Goal: Transaction & Acquisition: Purchase product/service

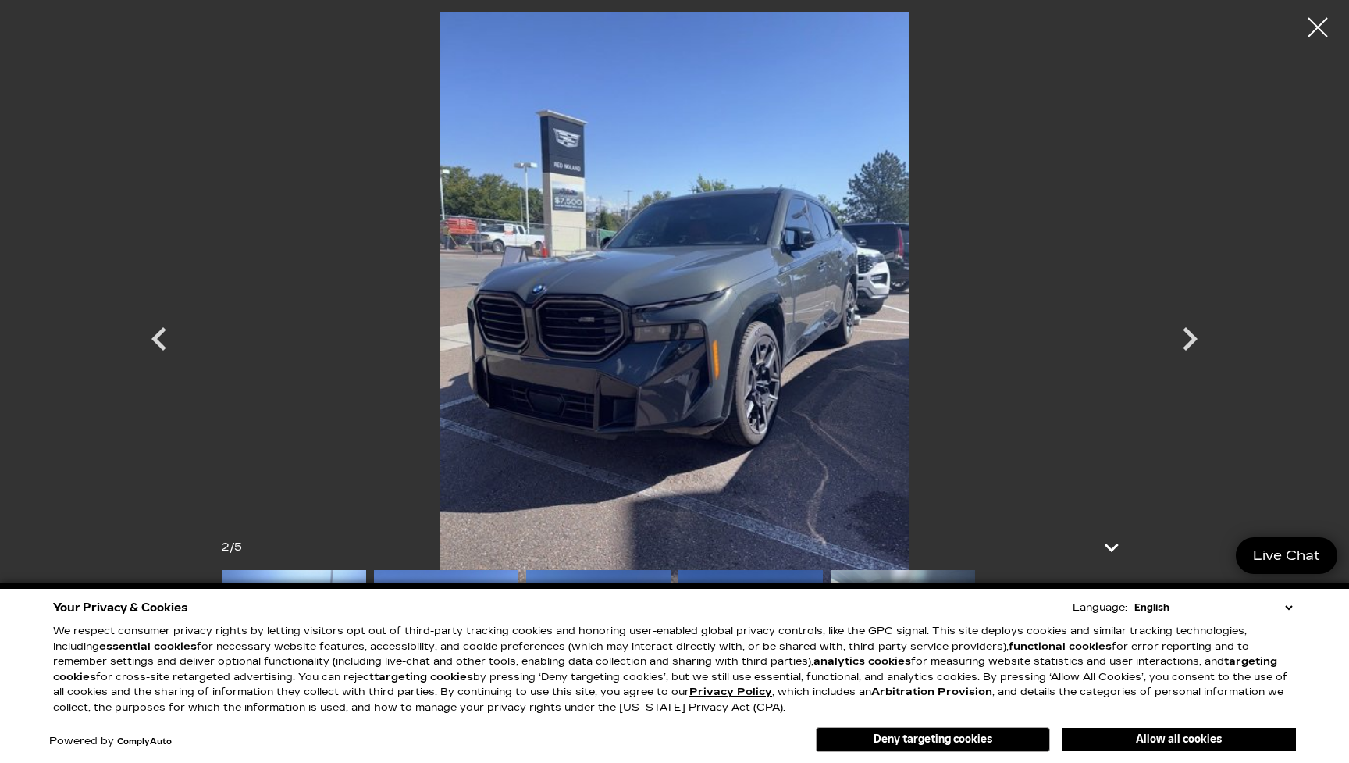
scroll to position [142, 0]
click at [1199, 337] on icon "Next" at bounding box center [1189, 338] width 47 height 47
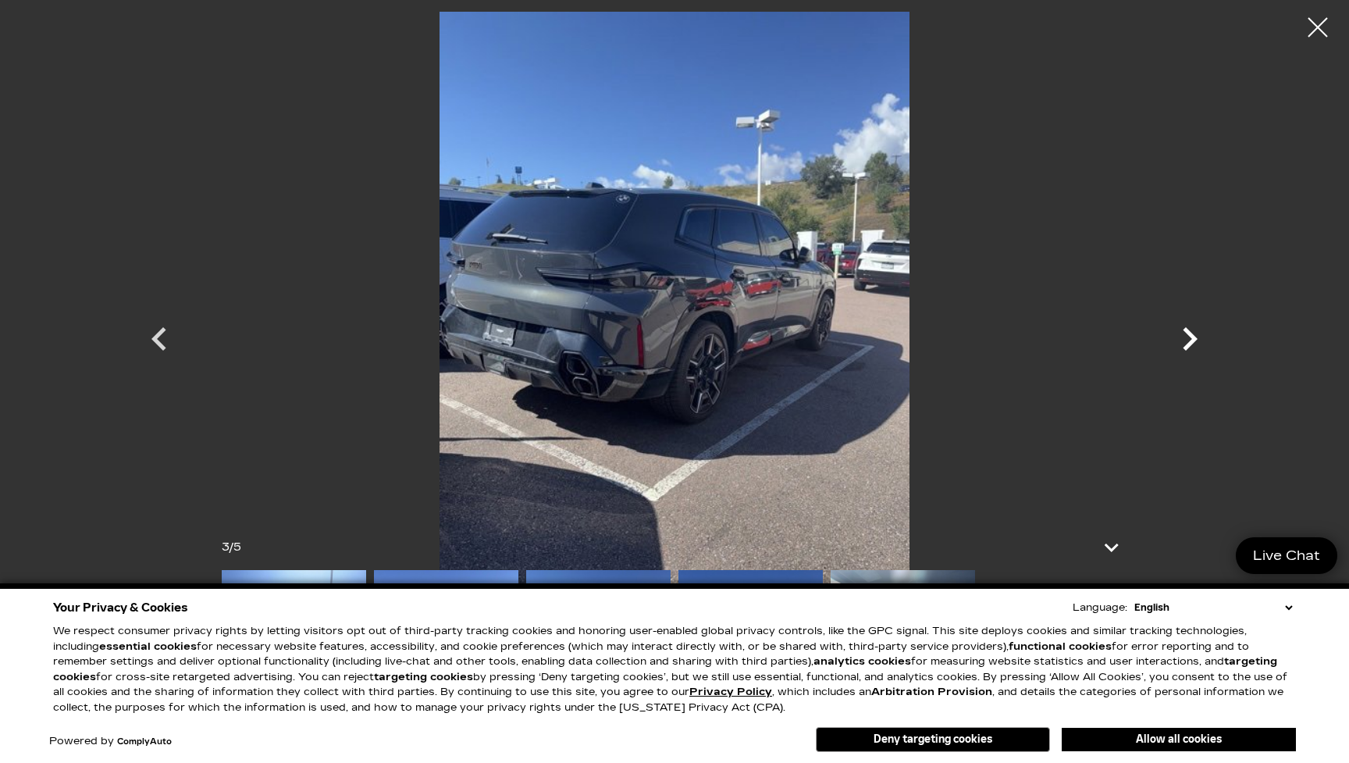
click at [1187, 337] on icon "Next" at bounding box center [1189, 338] width 47 height 47
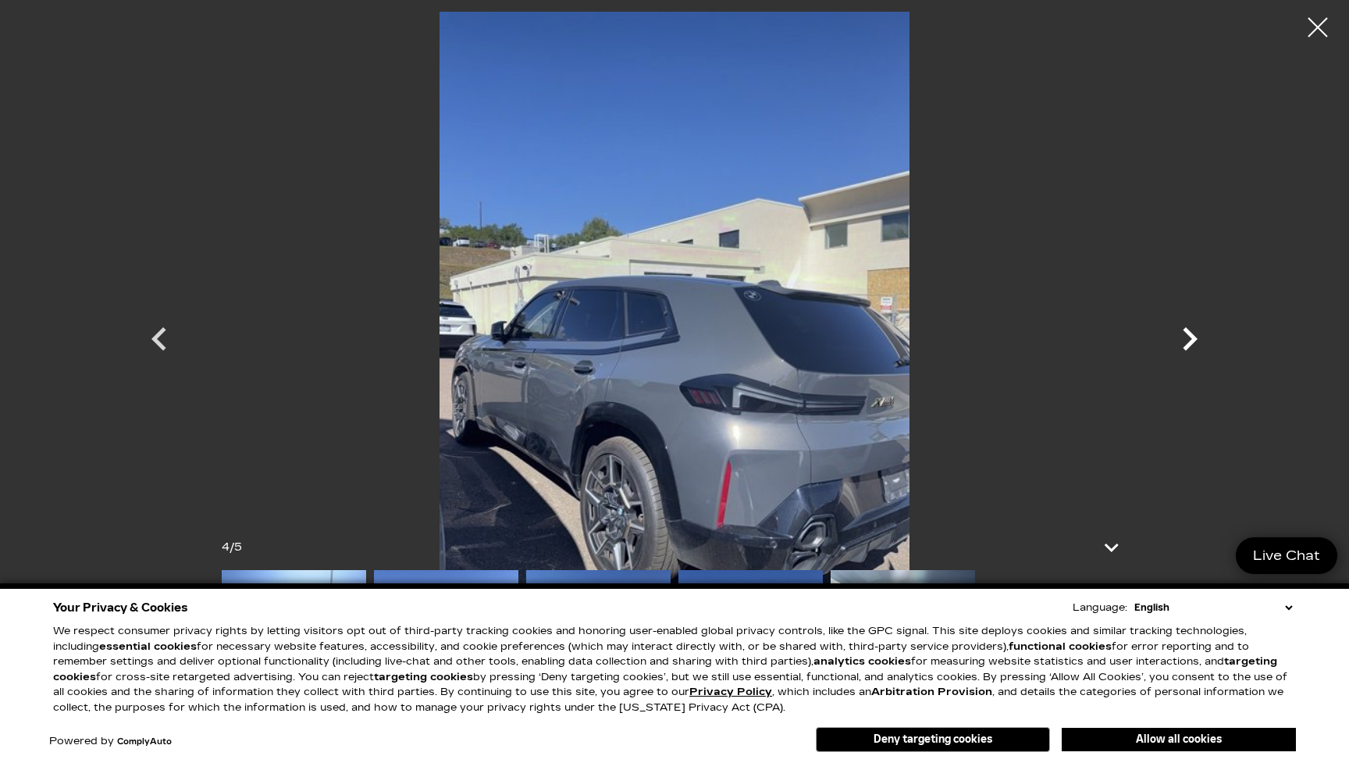
click at [1193, 336] on icon "Next" at bounding box center [1190, 338] width 15 height 23
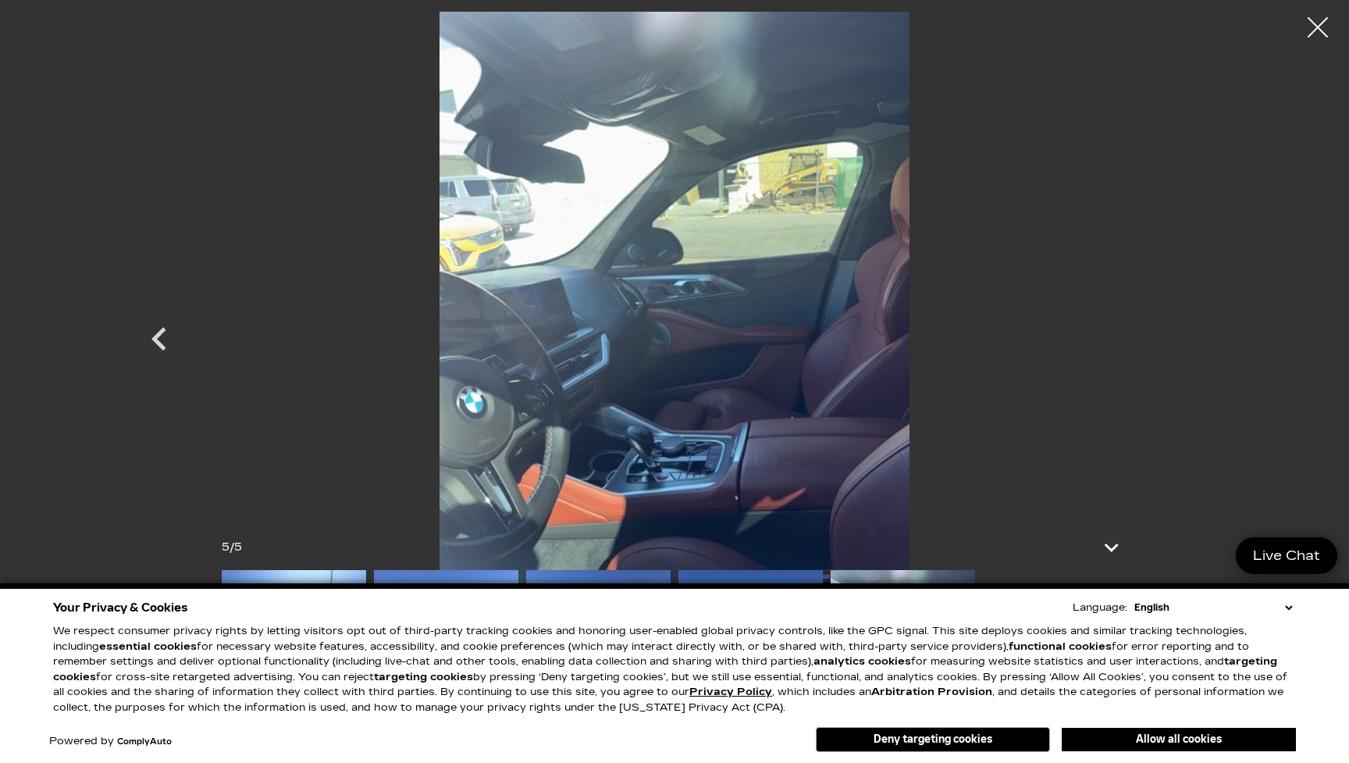
click at [1316, 20] on div at bounding box center [1317, 27] width 41 height 41
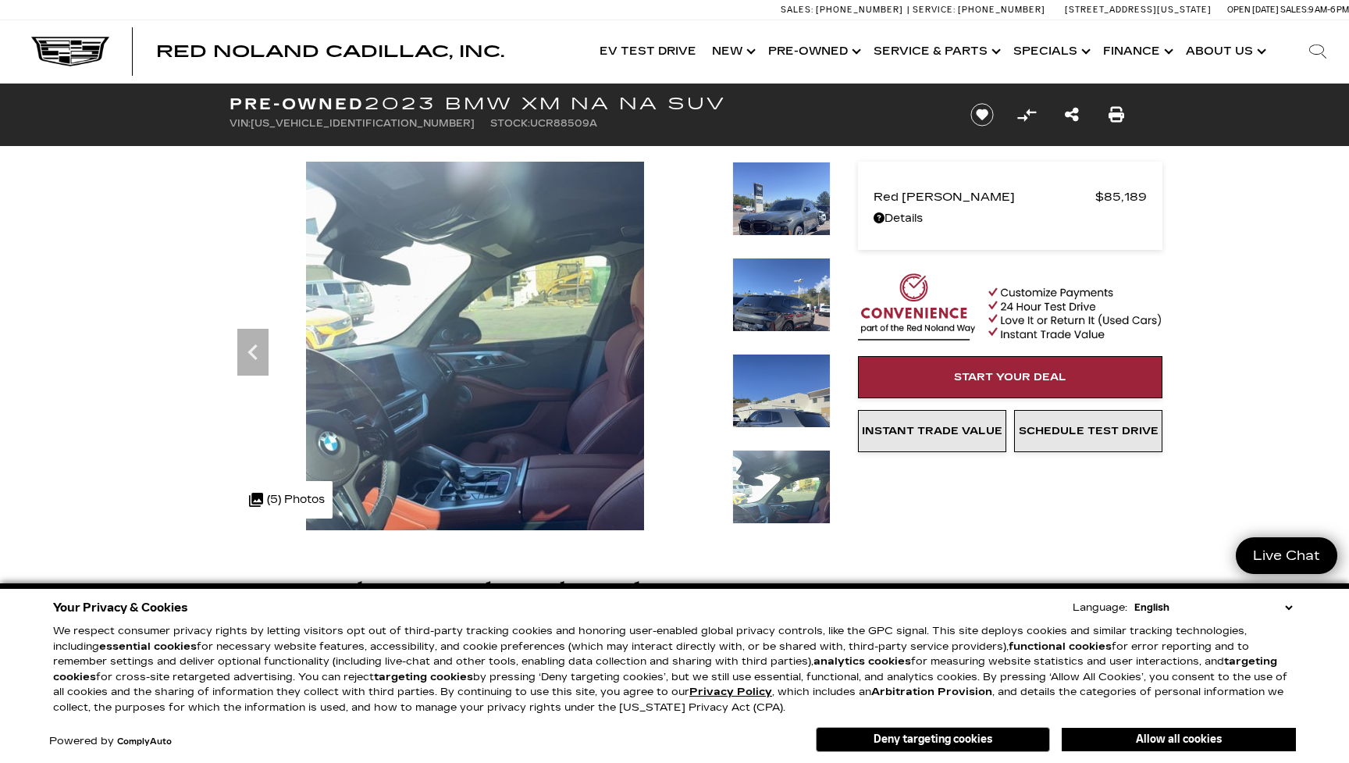
scroll to position [0, 0]
click at [769, 183] on img at bounding box center [781, 227] width 98 height 130
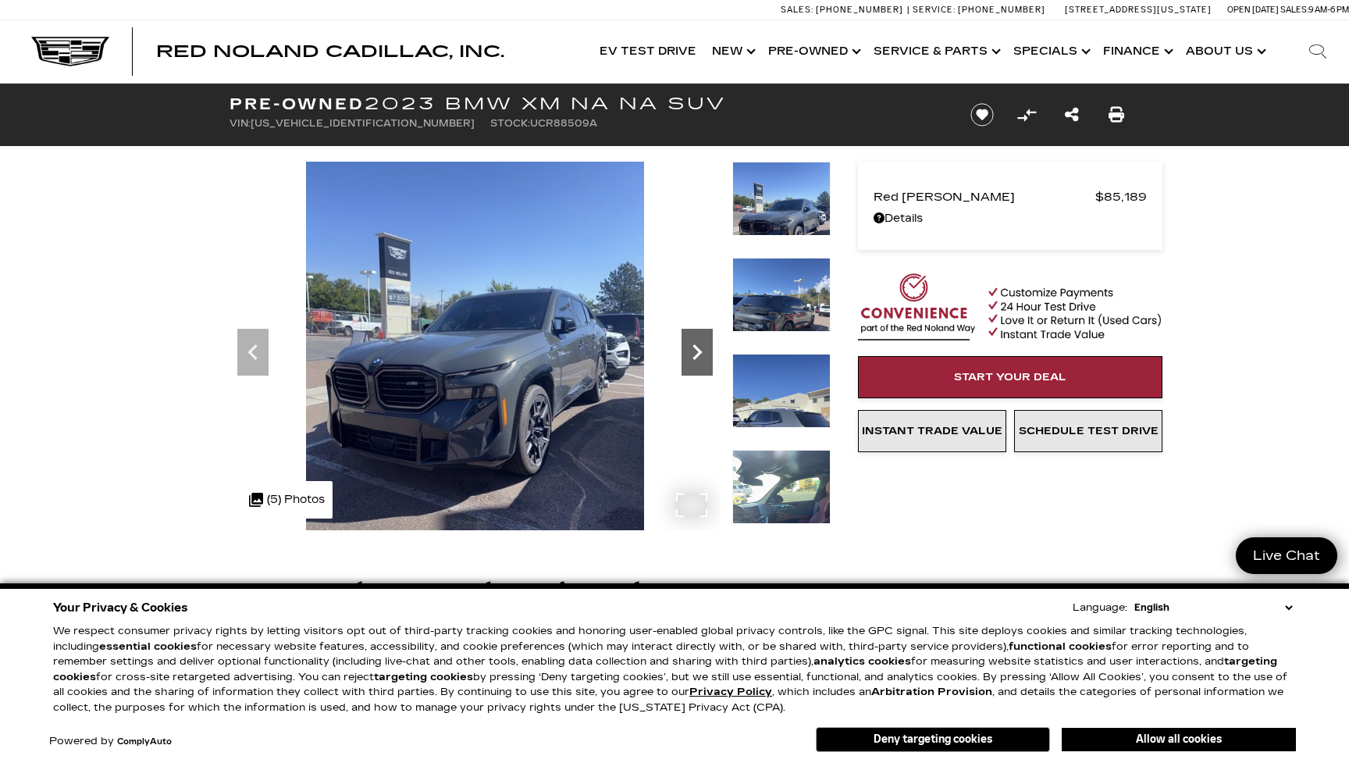
click at [688, 345] on icon "Next" at bounding box center [697, 351] width 31 height 31
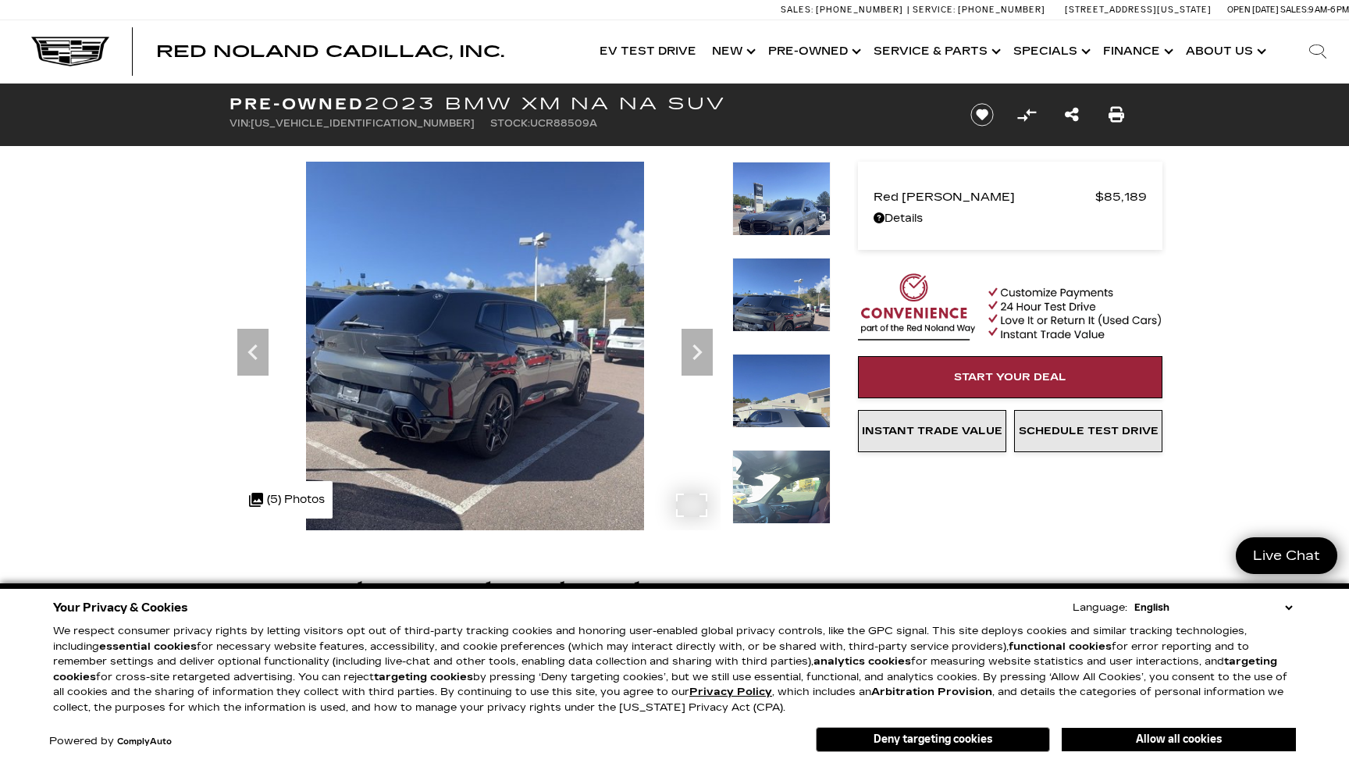
click at [497, 342] on img at bounding box center [475, 387] width 491 height 451
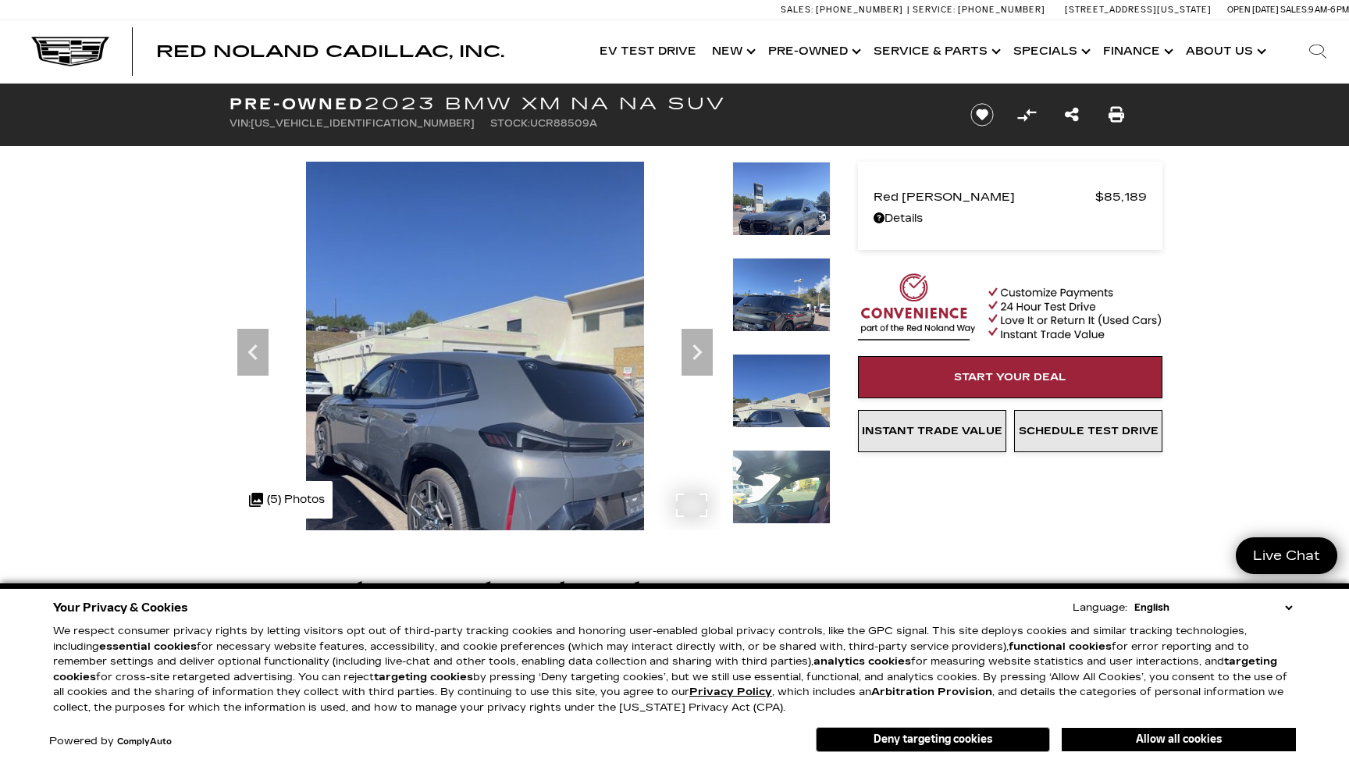
click at [232, 351] on img at bounding box center [475, 387] width 491 height 451
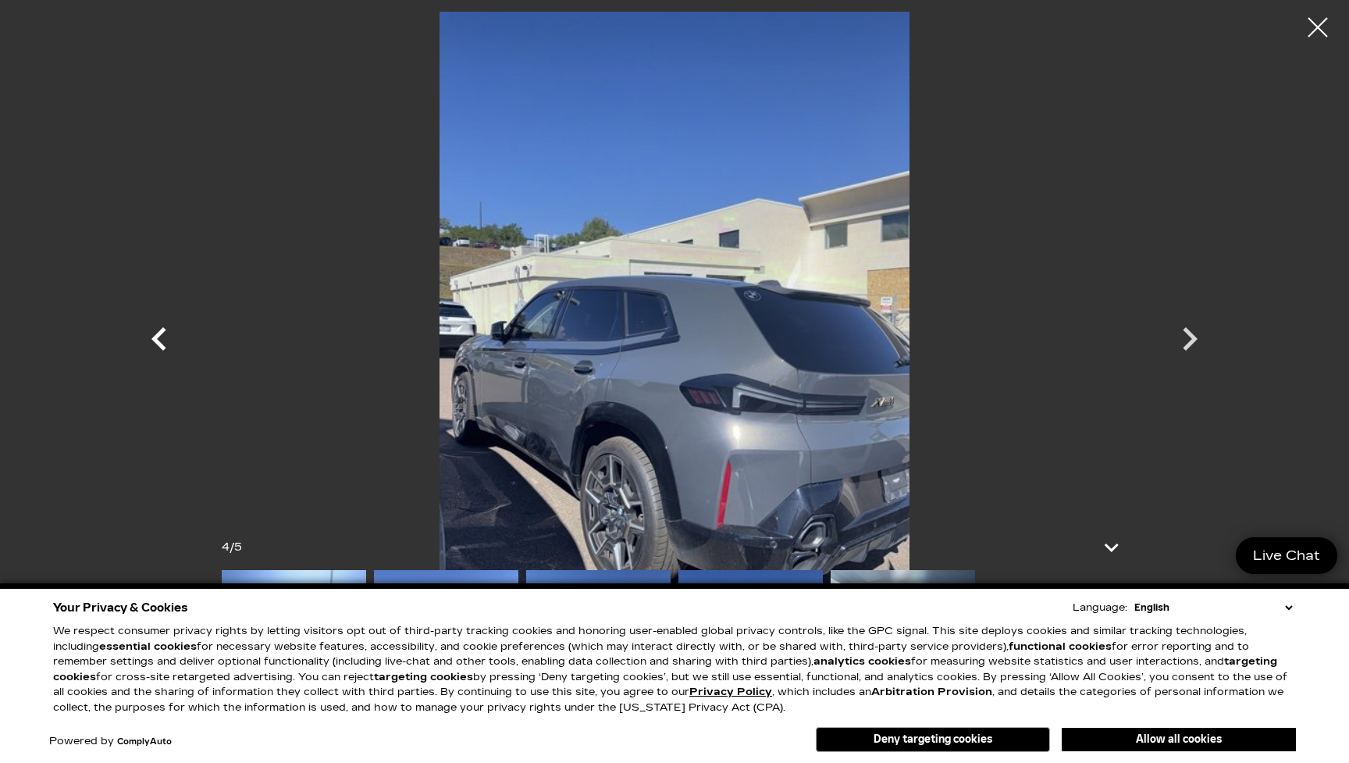
click at [167, 346] on icon "Previous" at bounding box center [159, 338] width 47 height 47
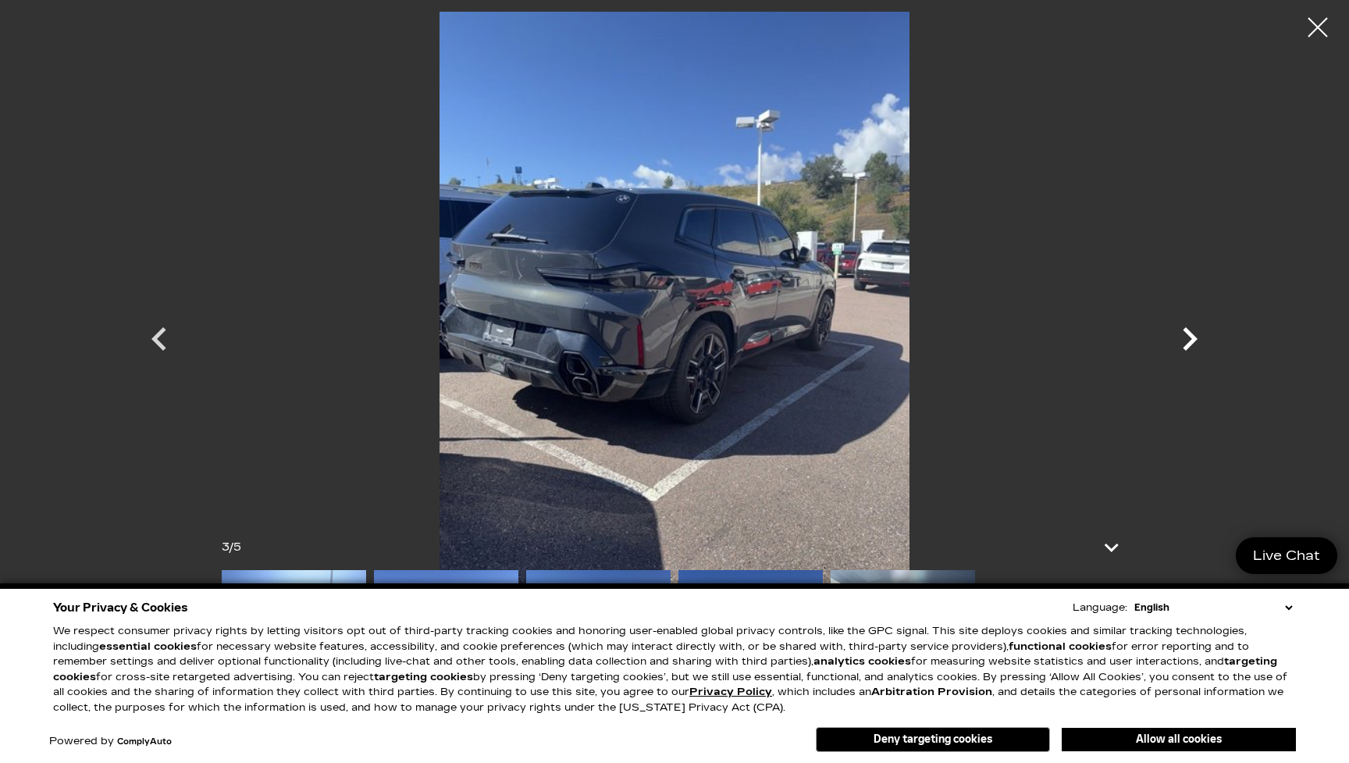
click at [1190, 345] on icon "Next" at bounding box center [1190, 338] width 15 height 23
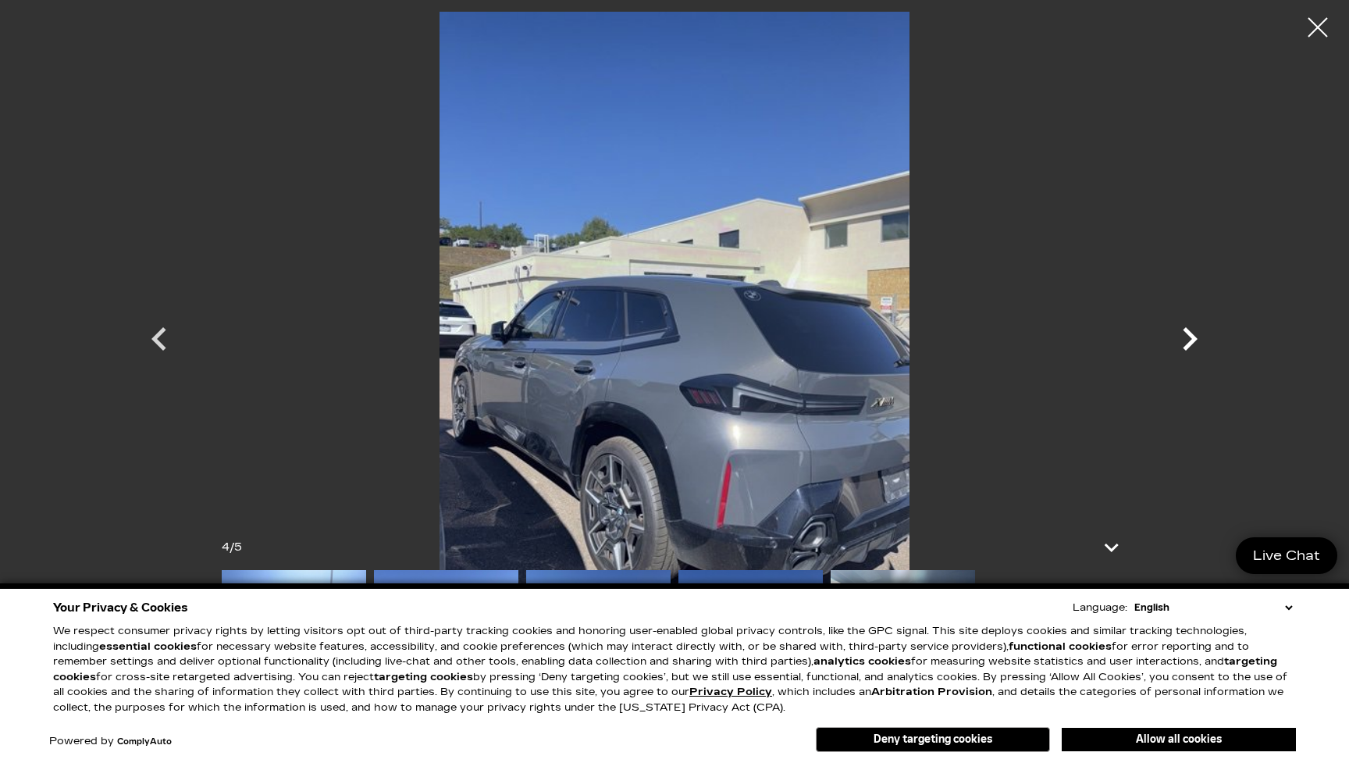
click at [1190, 345] on icon "Next" at bounding box center [1190, 338] width 15 height 23
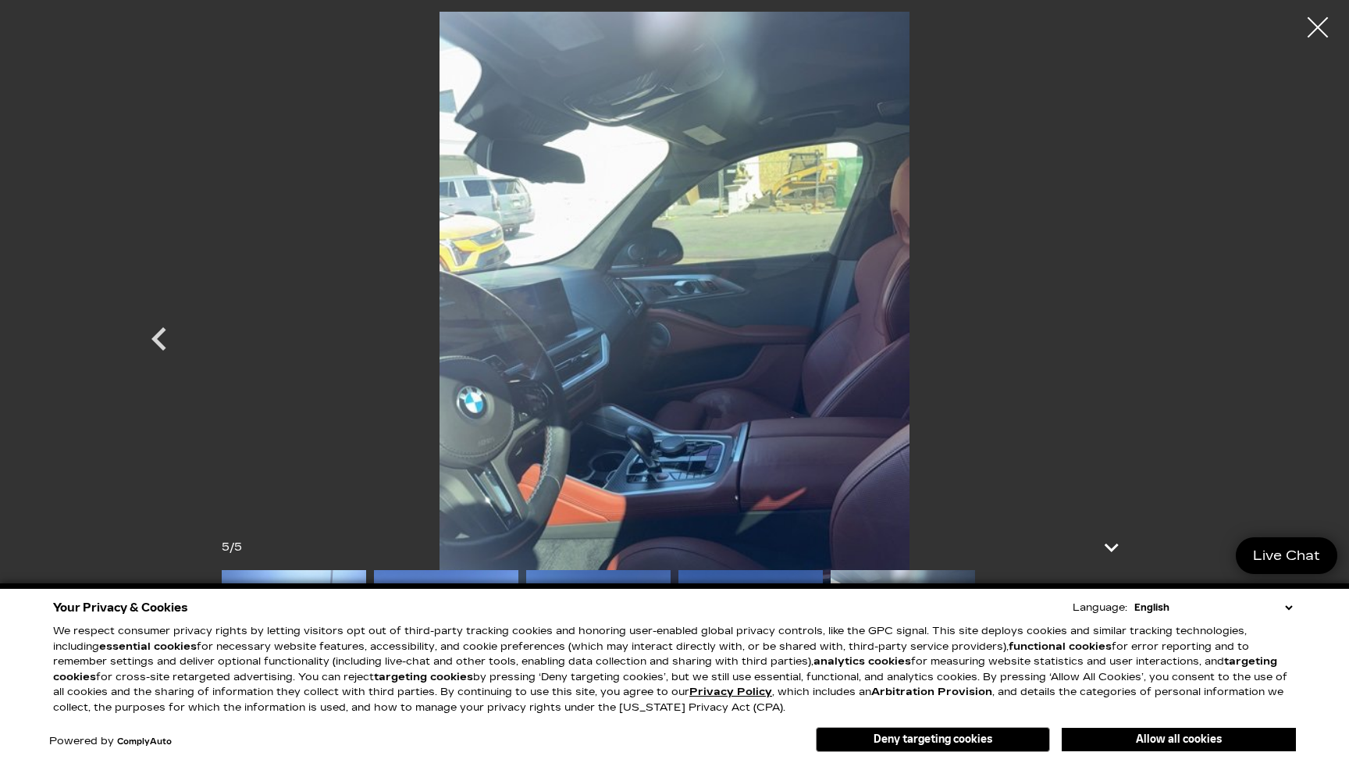
click at [1312, 30] on div at bounding box center [1317, 27] width 41 height 41
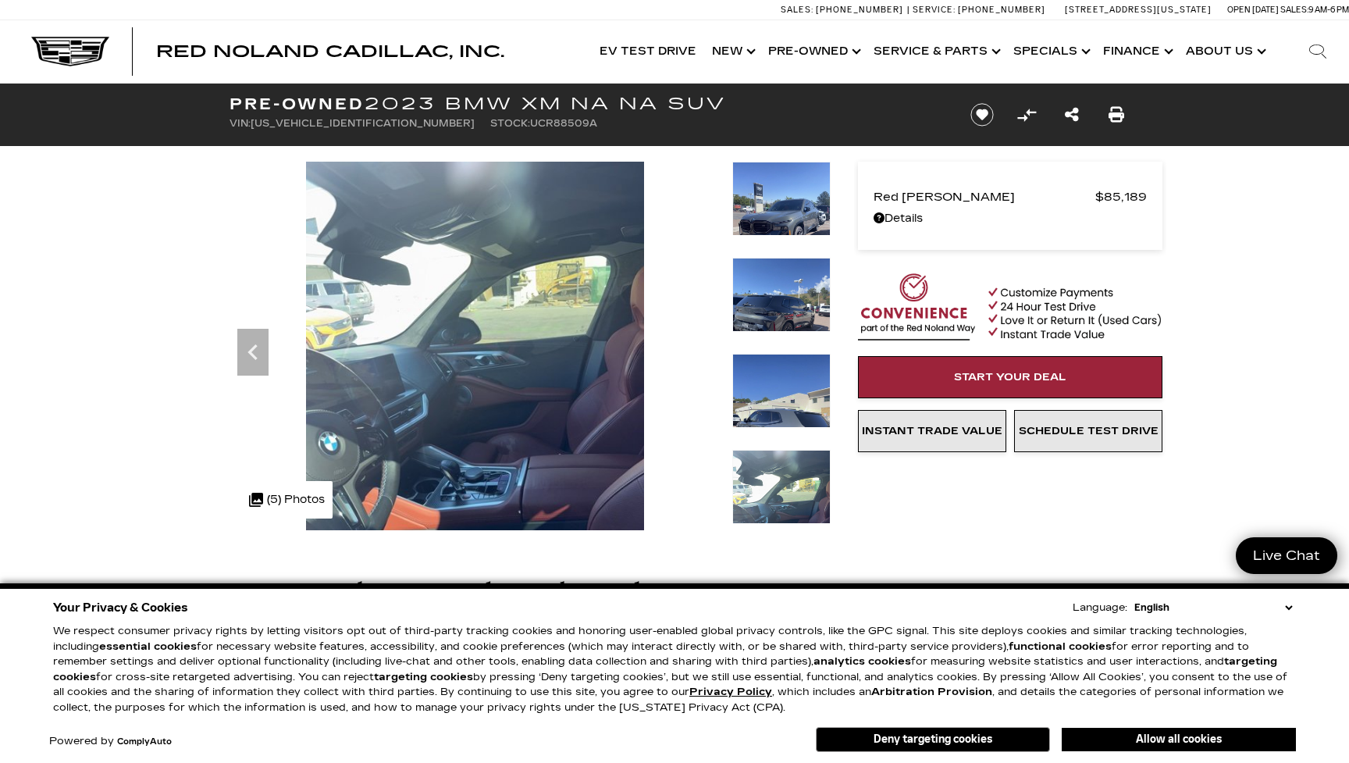
click at [333, 121] on span "[US_VEHICLE_IDENTIFICATION_NUMBER]" at bounding box center [363, 123] width 224 height 11
copy span "[US_VEHICLE_IDENTIFICATION_NUMBER]"
